Goal: Task Accomplishment & Management: Manage account settings

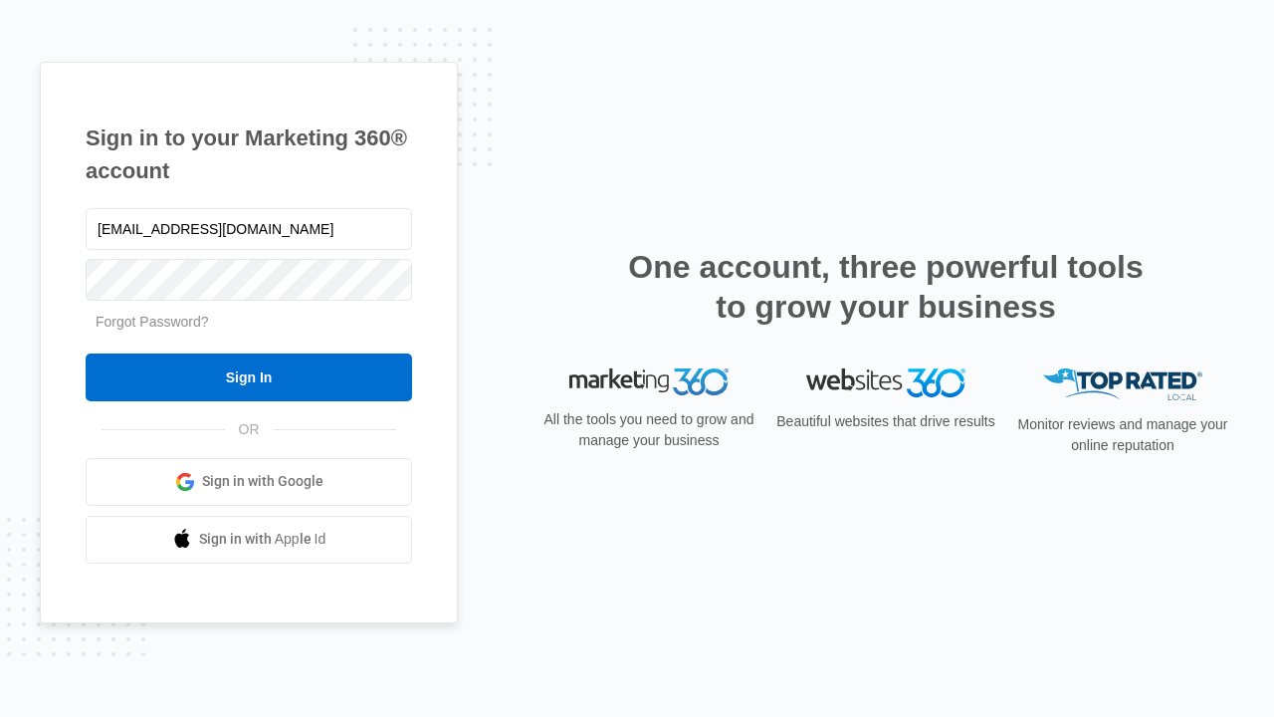
type input "dankie614@gmail.com"
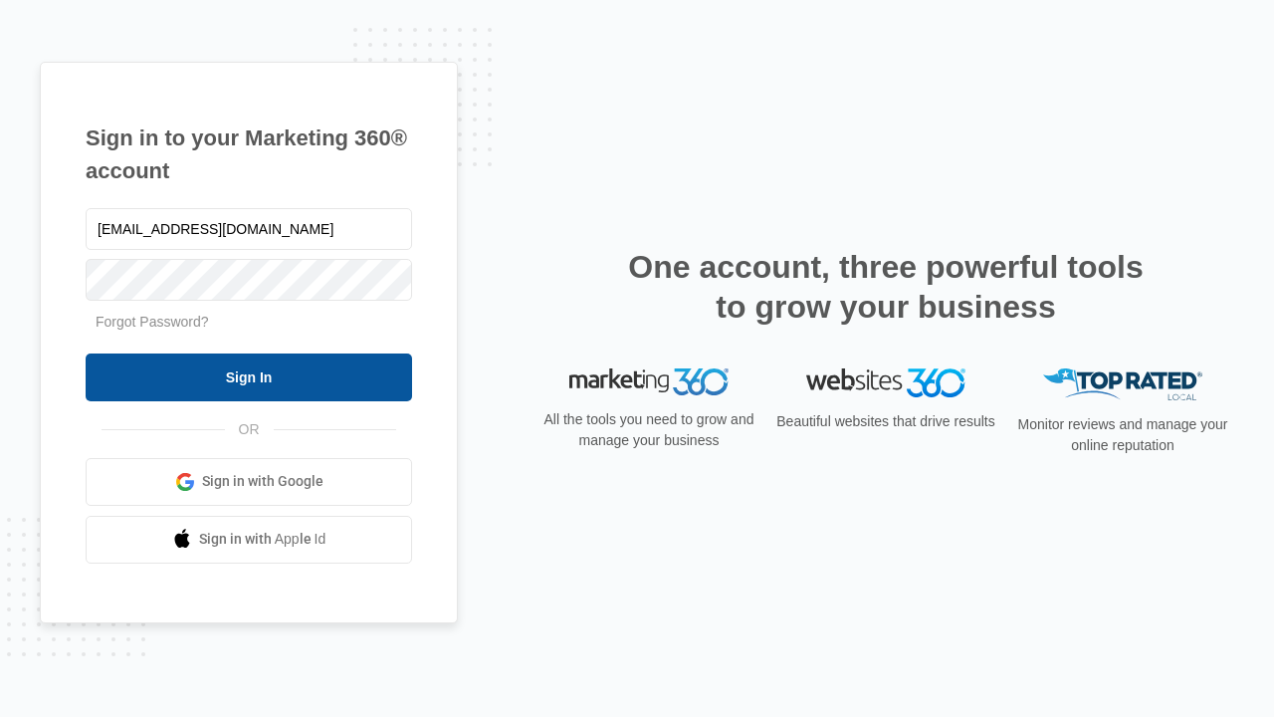
click at [249, 376] on input "Sign In" at bounding box center [249, 377] width 327 height 48
